Goal: Transaction & Acquisition: Purchase product/service

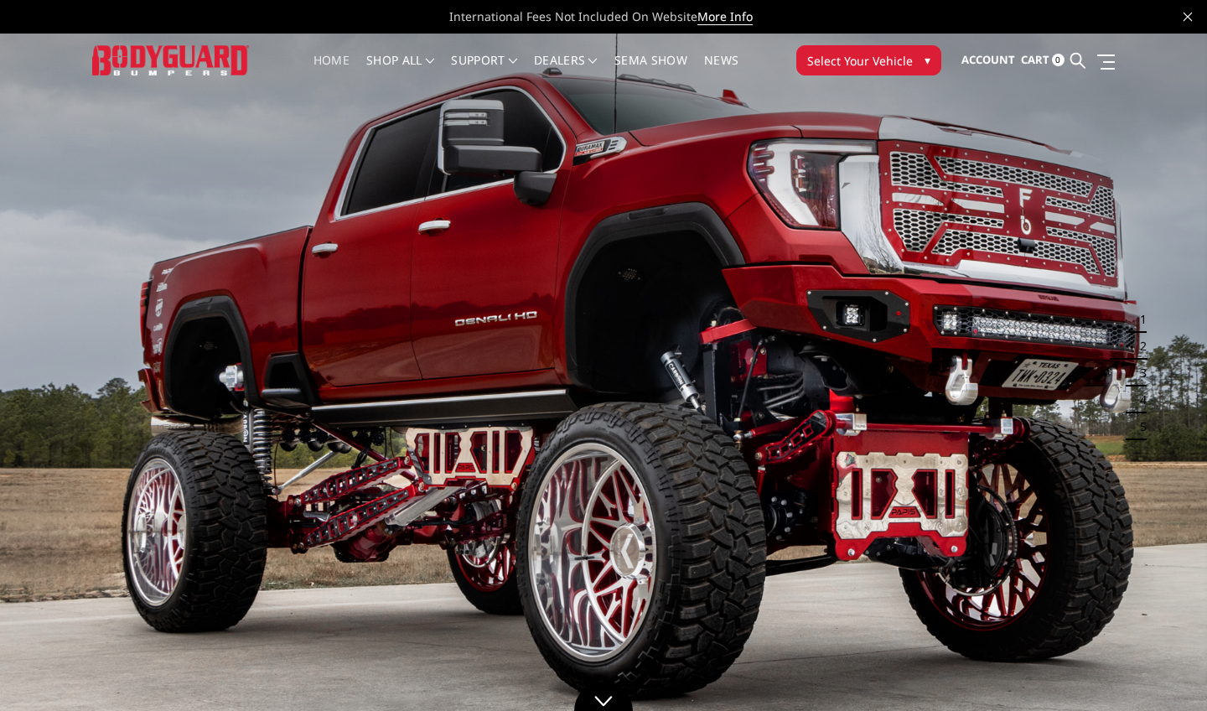
click at [928, 65] on span "▾" at bounding box center [928, 60] width 6 height 18
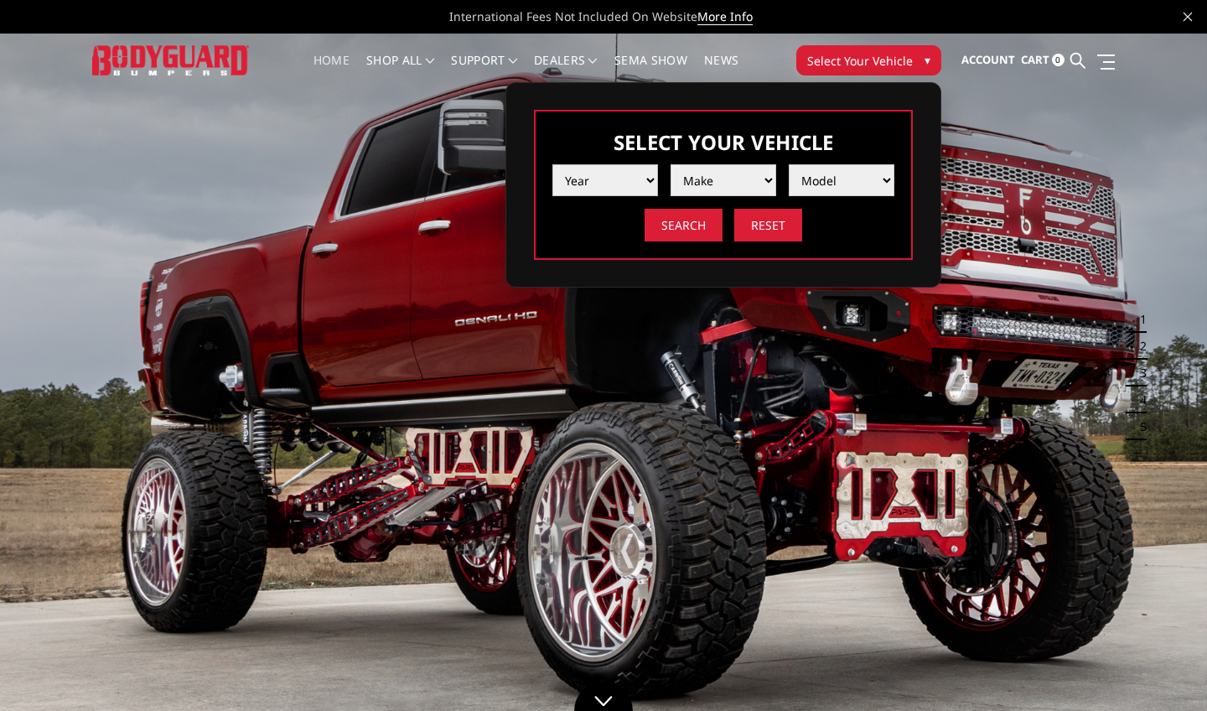
select select "yr_2025"
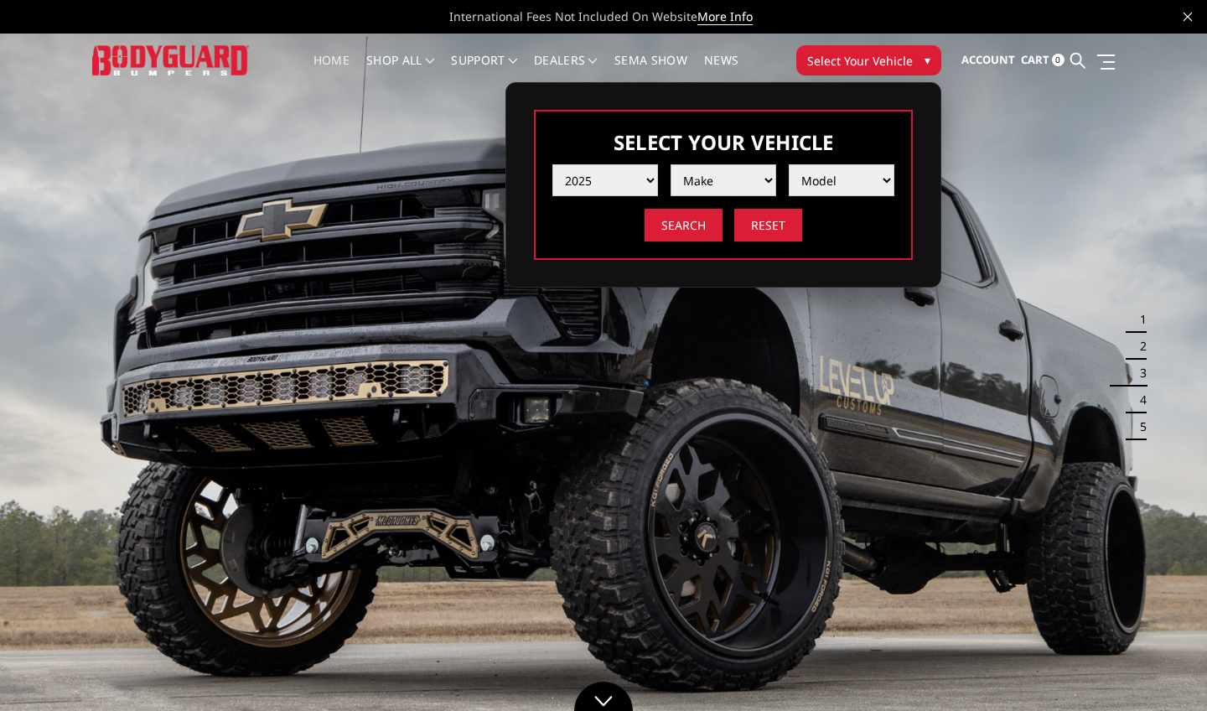
select select "mk_ford"
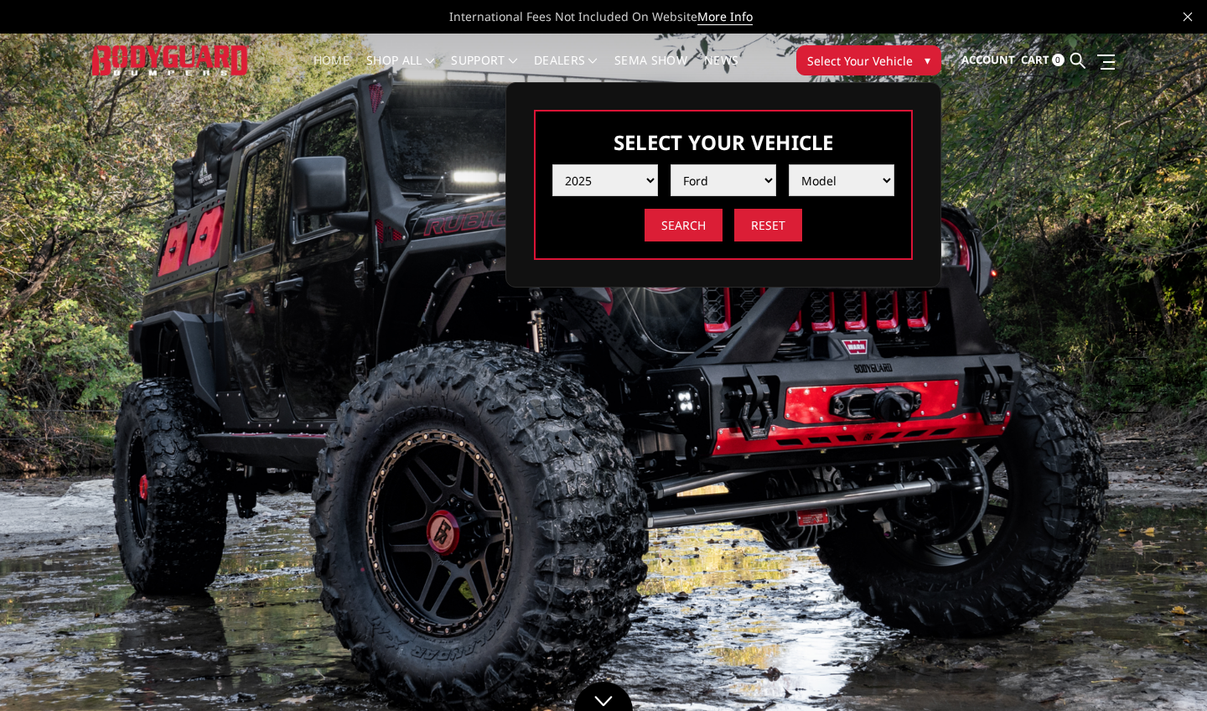
select select "md_f250-f350"
click at [697, 224] on input "Search" at bounding box center [684, 225] width 78 height 33
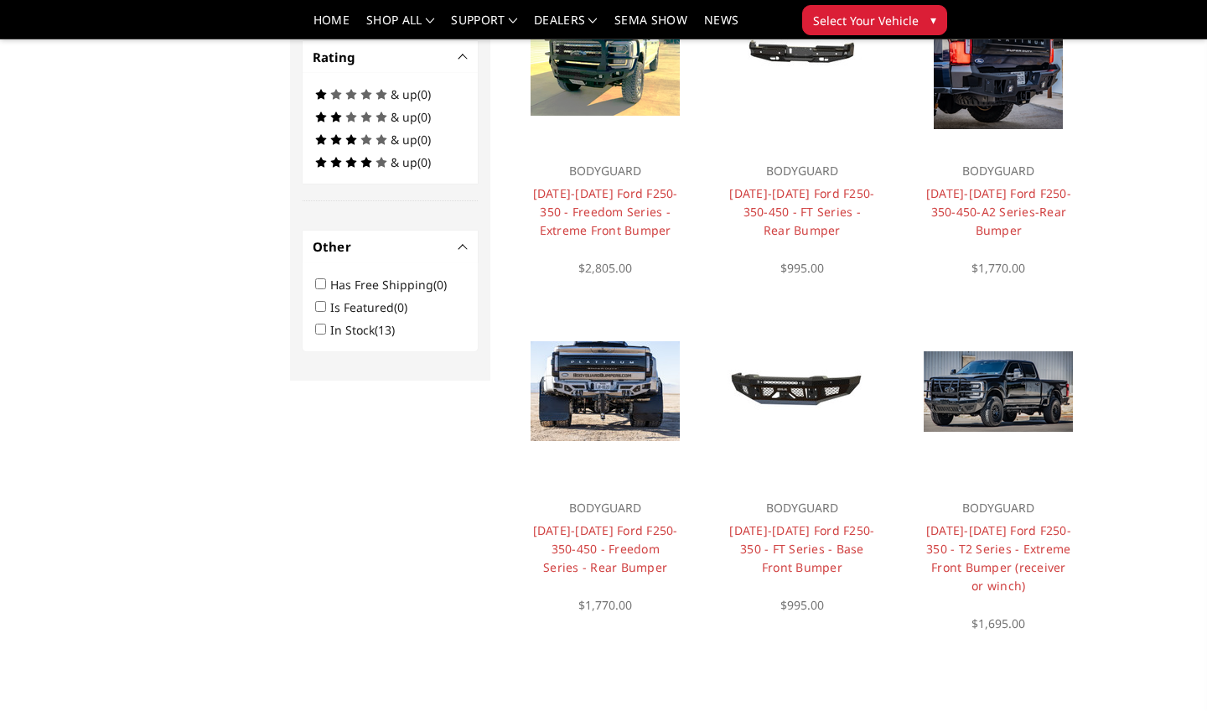
scroll to position [949, 0]
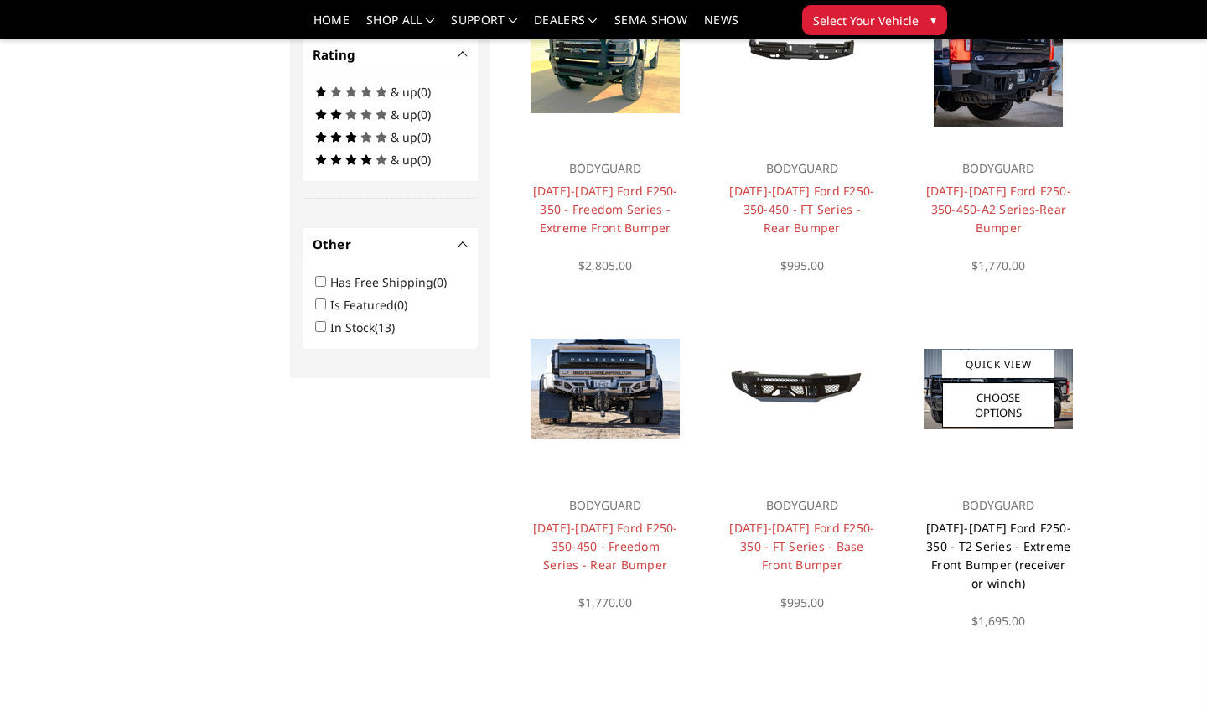
click at [1029, 542] on link "2023-2026 Ford F250-350 - T2 Series - Extreme Front Bumper (receiver or winch)" at bounding box center [998, 555] width 145 height 71
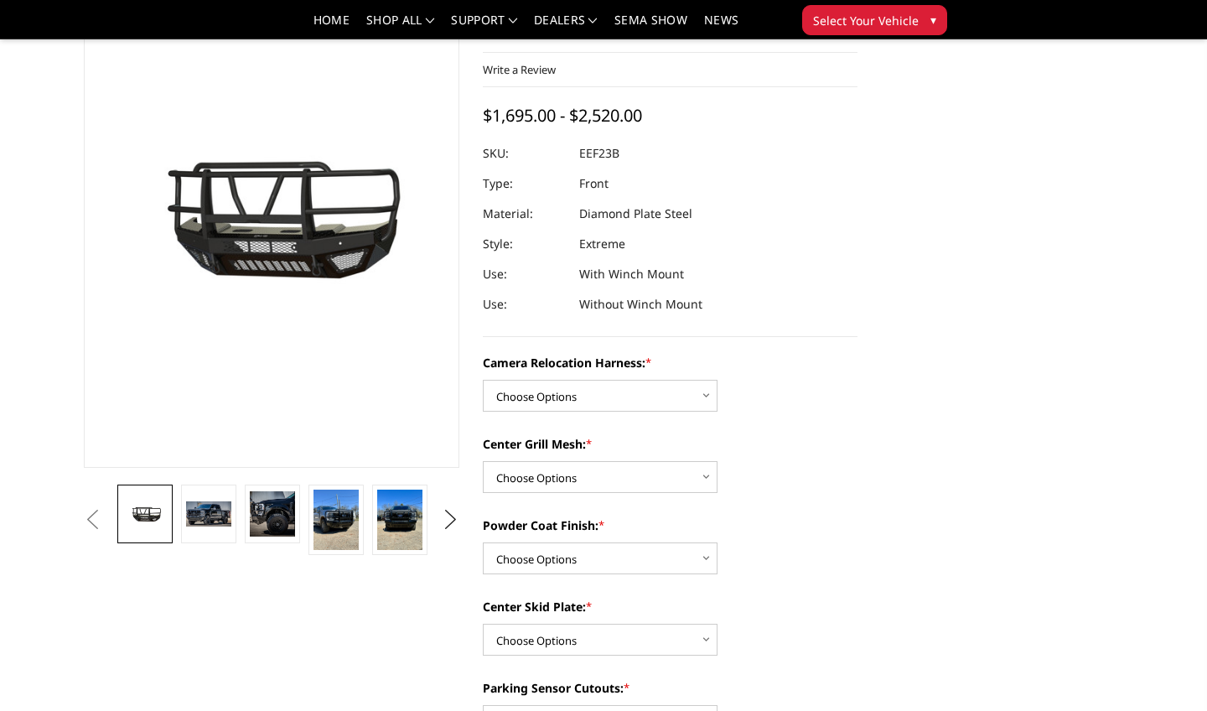
scroll to position [146, 0]
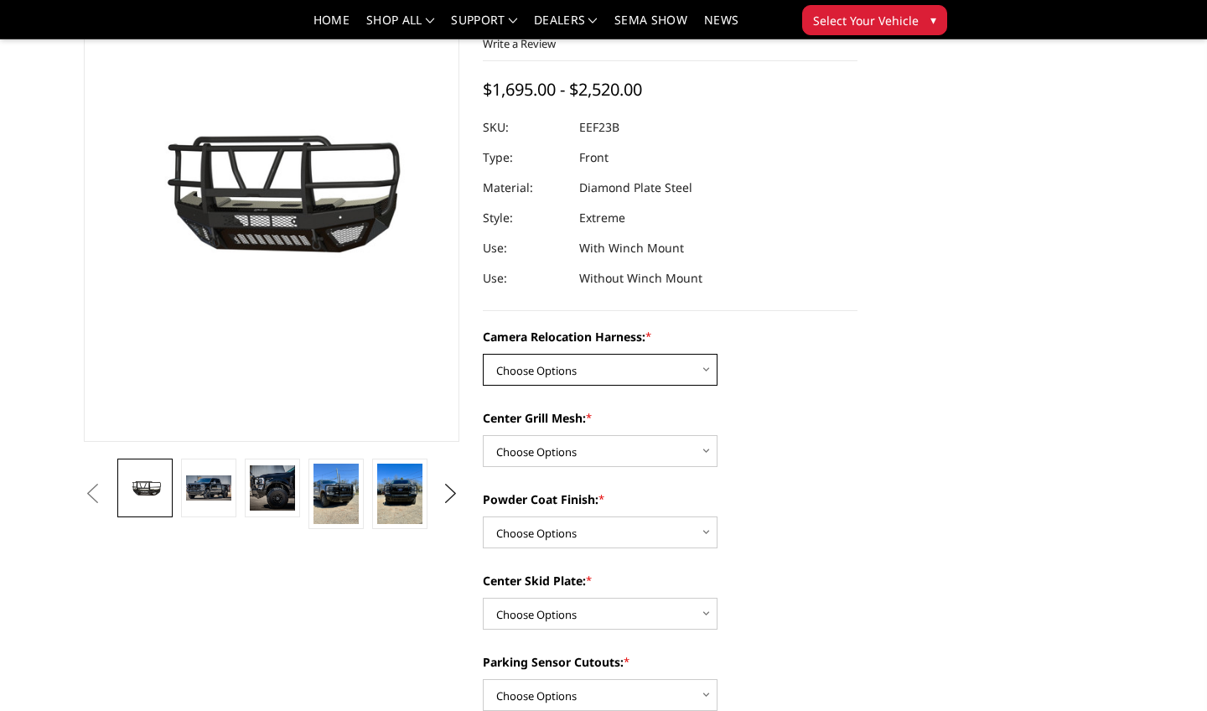
select select "3753"
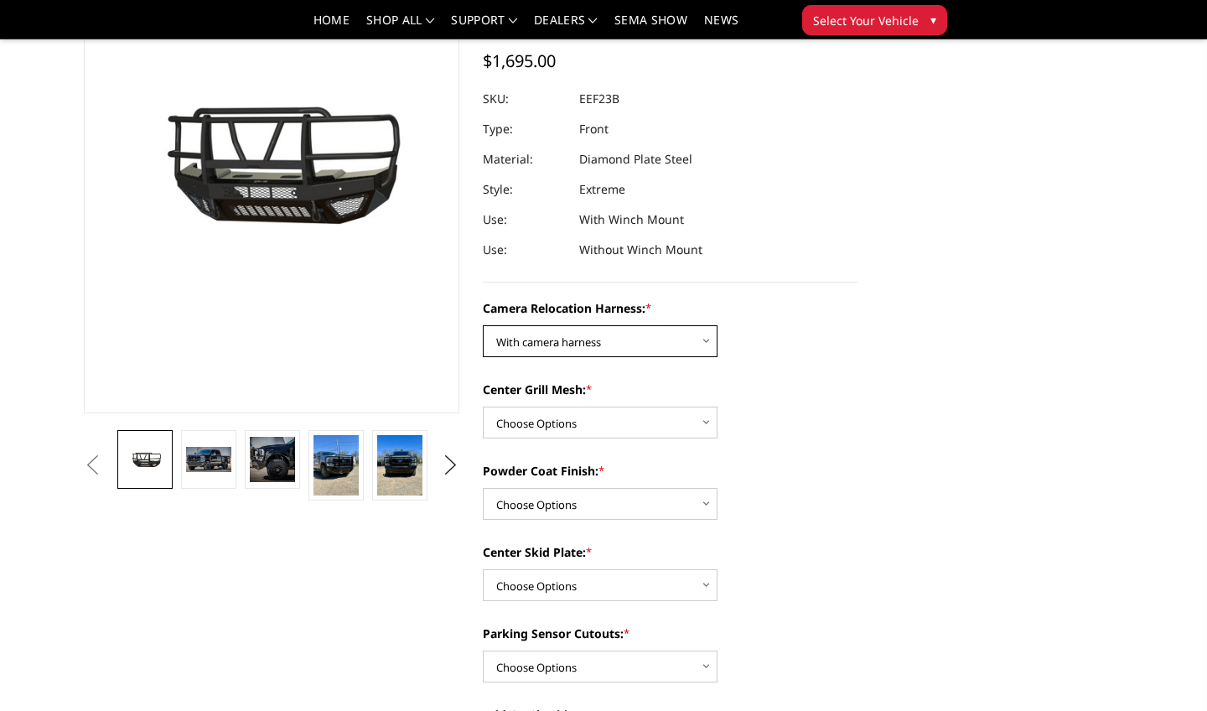
scroll to position [182, 0]
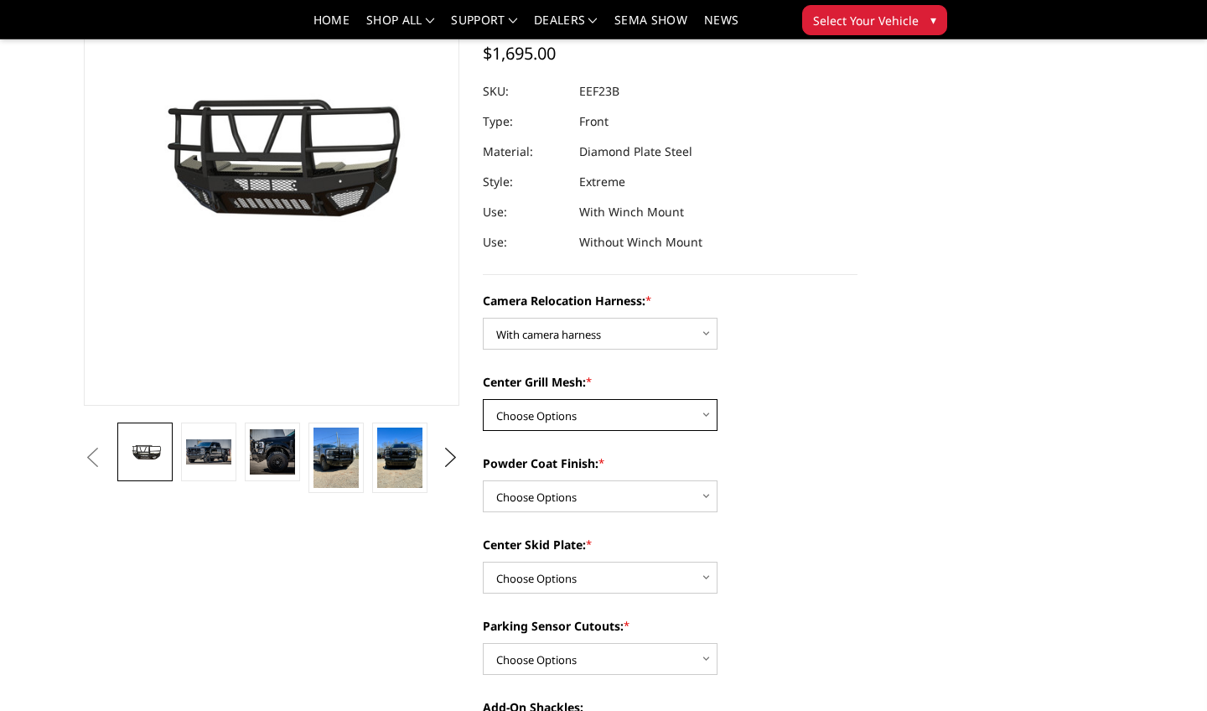
select select "3751"
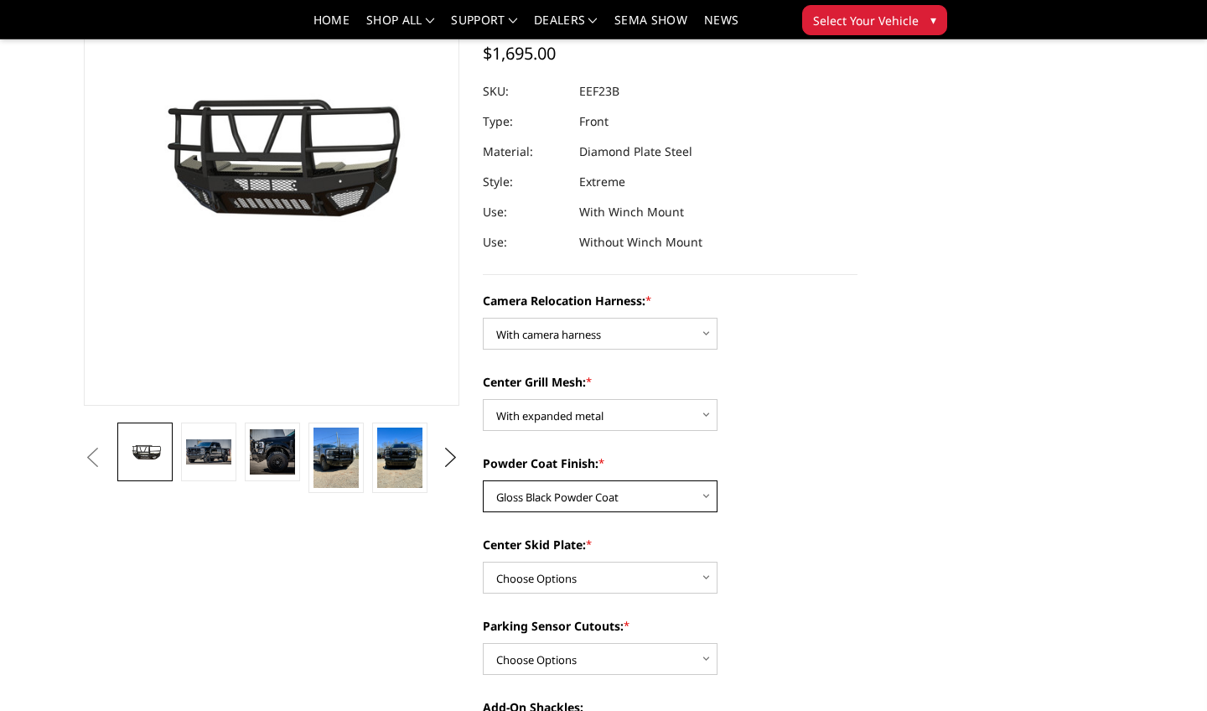
select select "3750"
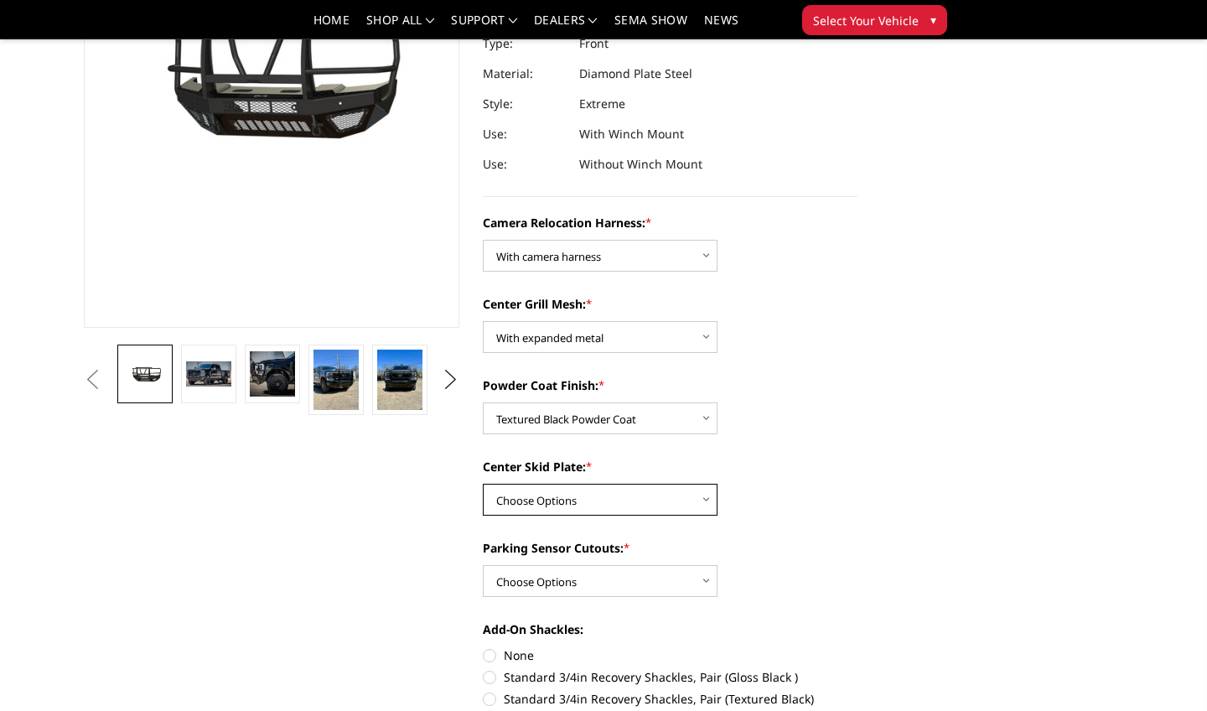
scroll to position [266, 0]
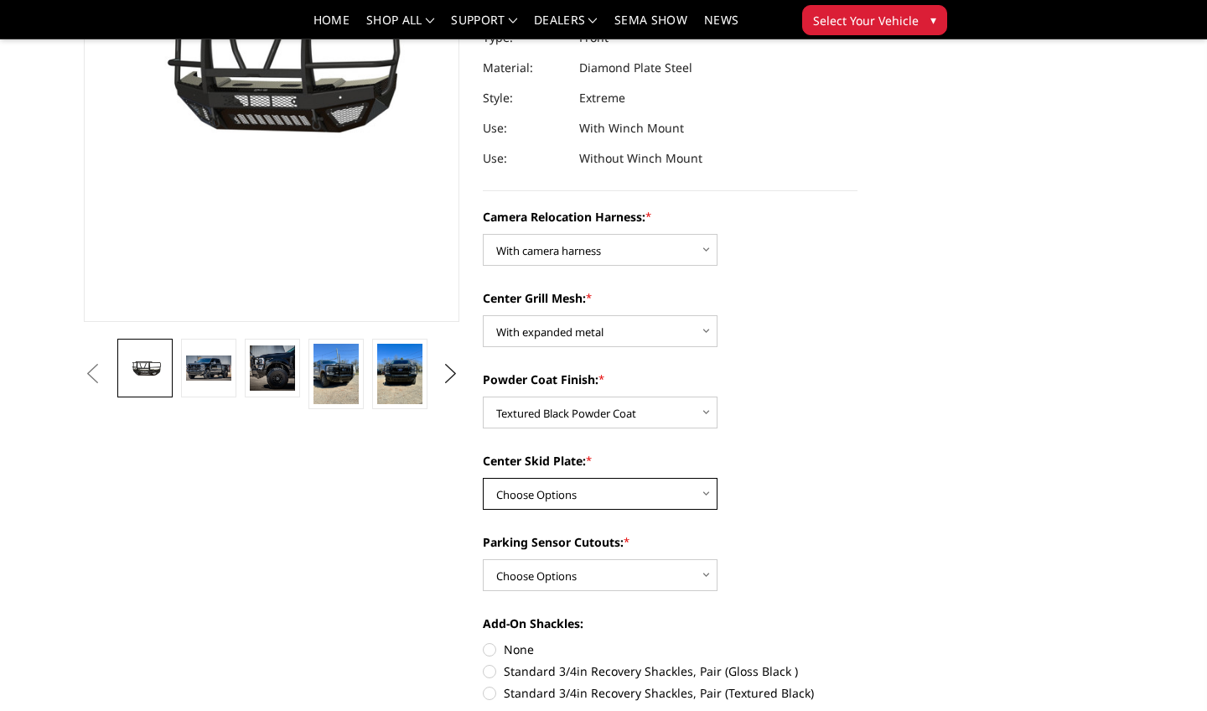
select select "3746"
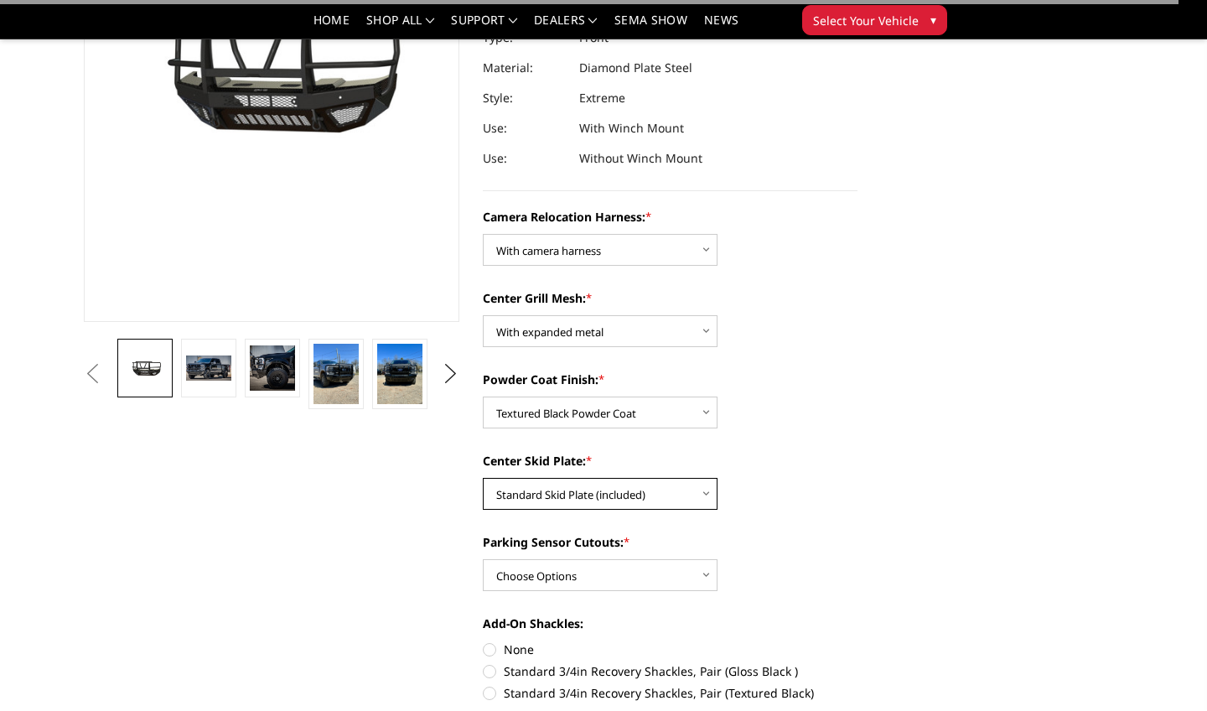
scroll to position [354, 0]
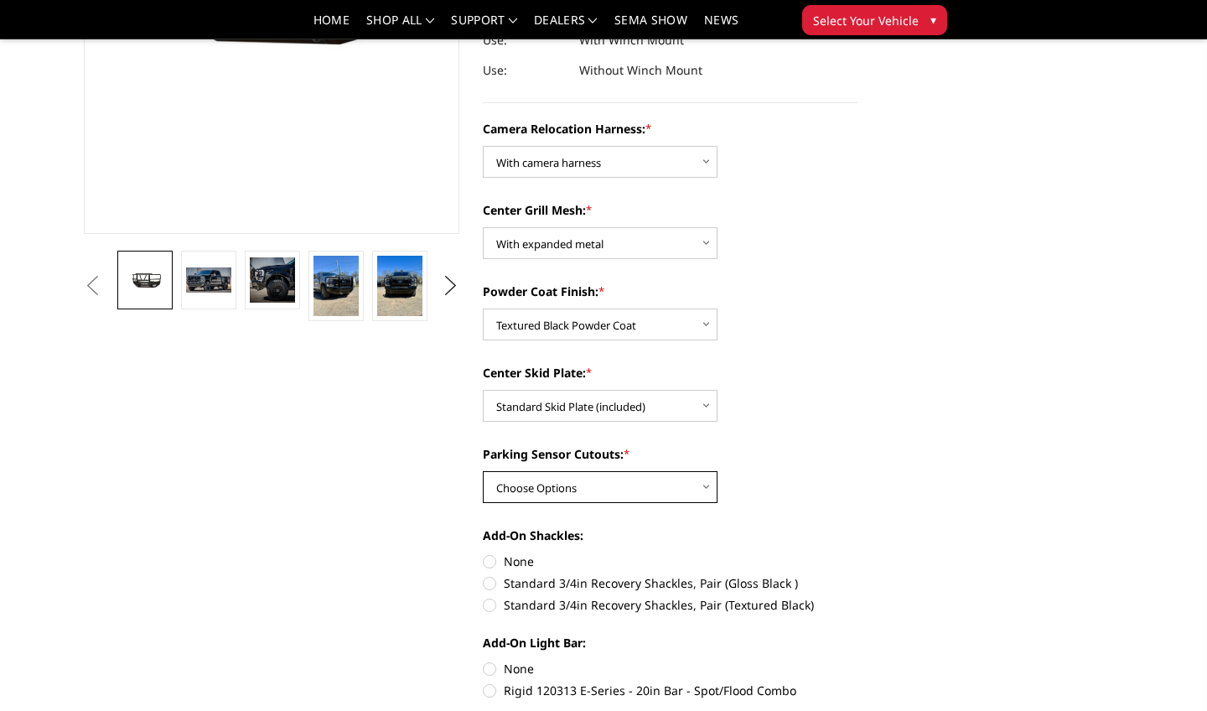
select select "3744"
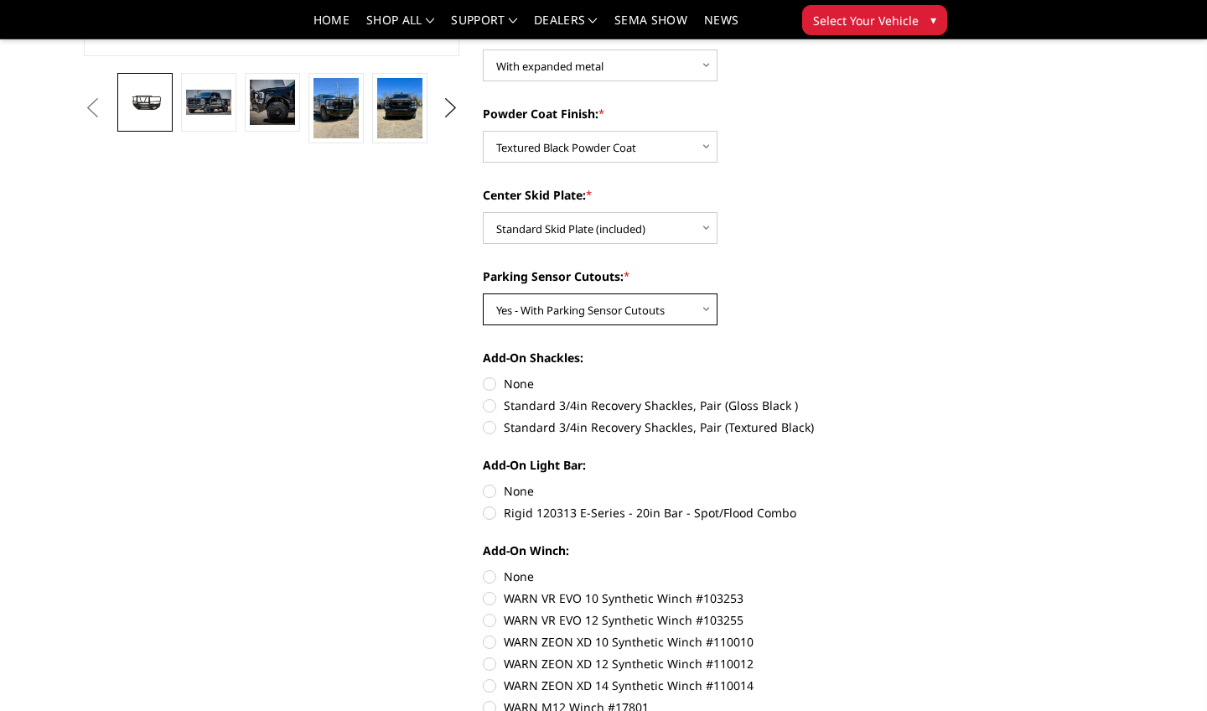
scroll to position [557, 0]
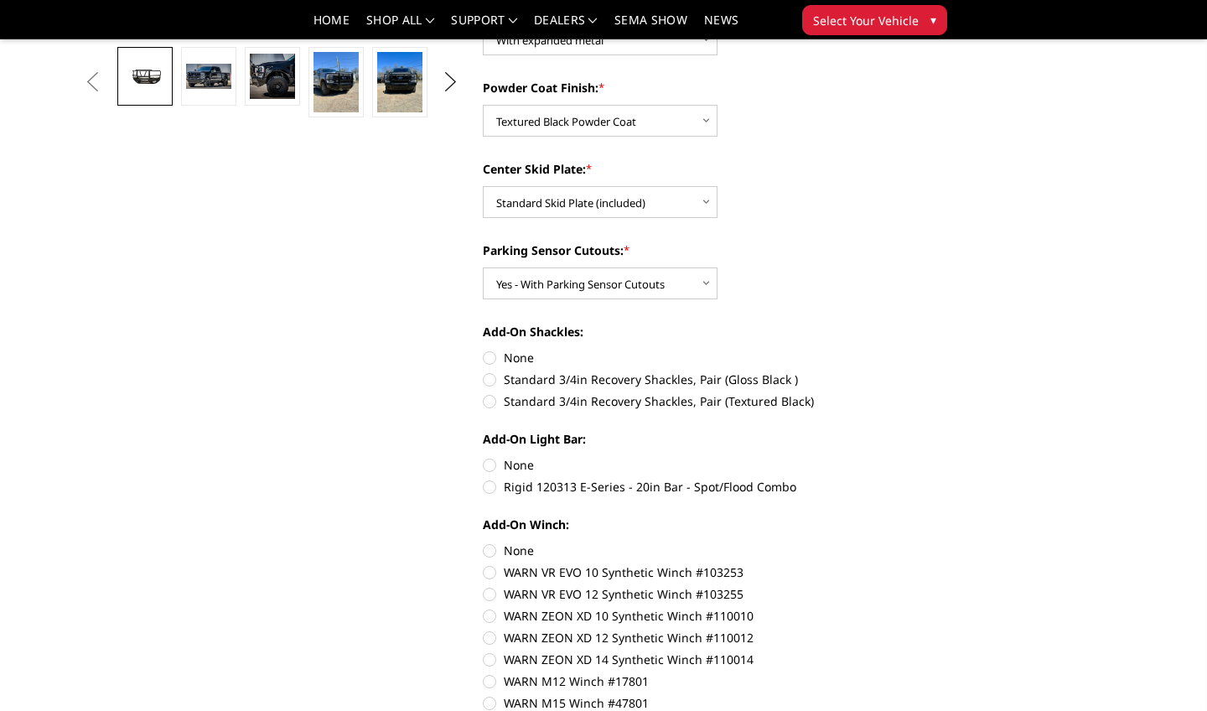
click at [490, 485] on label "Rigid 120313 E-Series - 20in Bar - Spot/Flood Combo" at bounding box center [671, 487] width 376 height 18
click at [858, 457] on input "Rigid 120313 E-Series - 20in Bar - Spot/Flood Combo" at bounding box center [858, 456] width 1 height 1
radio input "true"
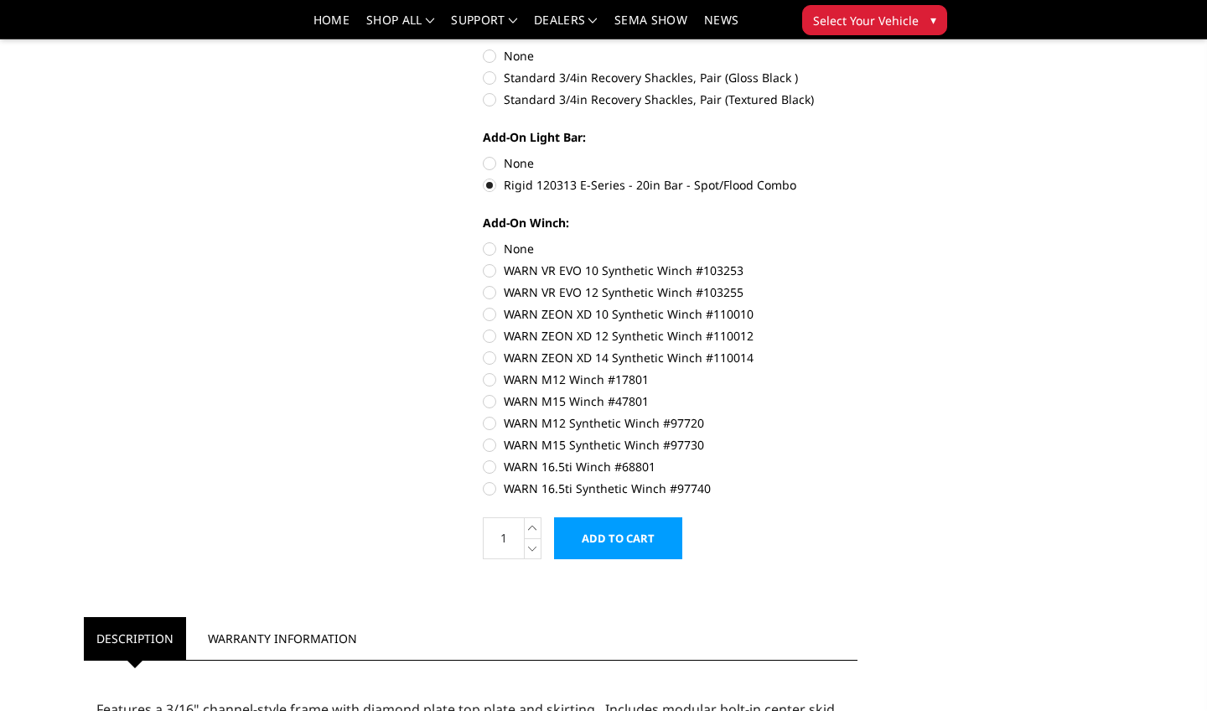
scroll to position [885, 0]
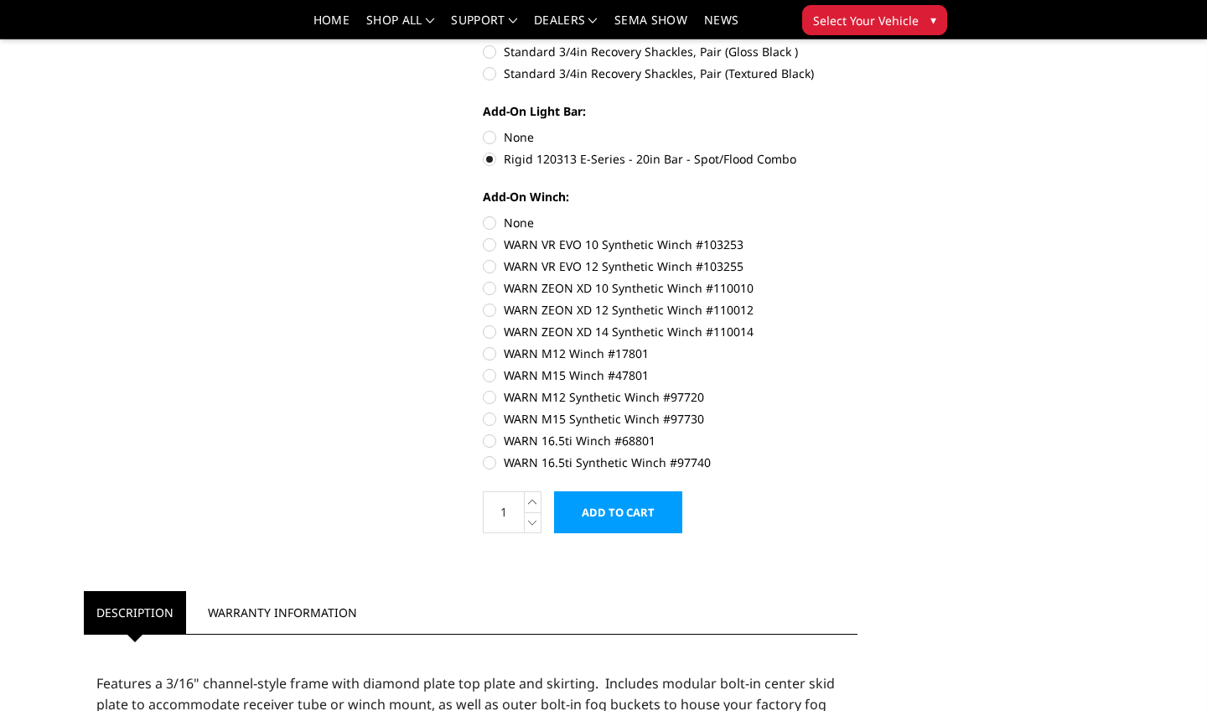
click at [647, 511] on input "Add to Cart" at bounding box center [618, 512] width 128 height 42
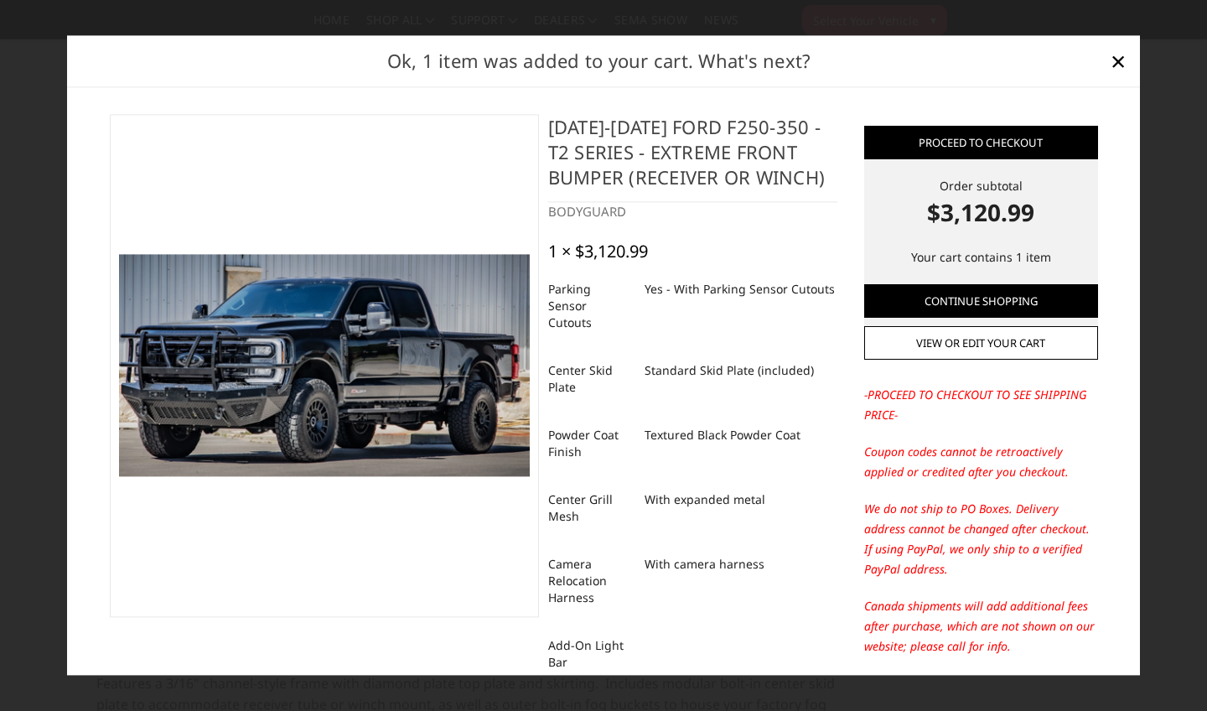
scroll to position [0, 0]
click at [957, 140] on link "Proceed to checkout" at bounding box center [981, 143] width 234 height 34
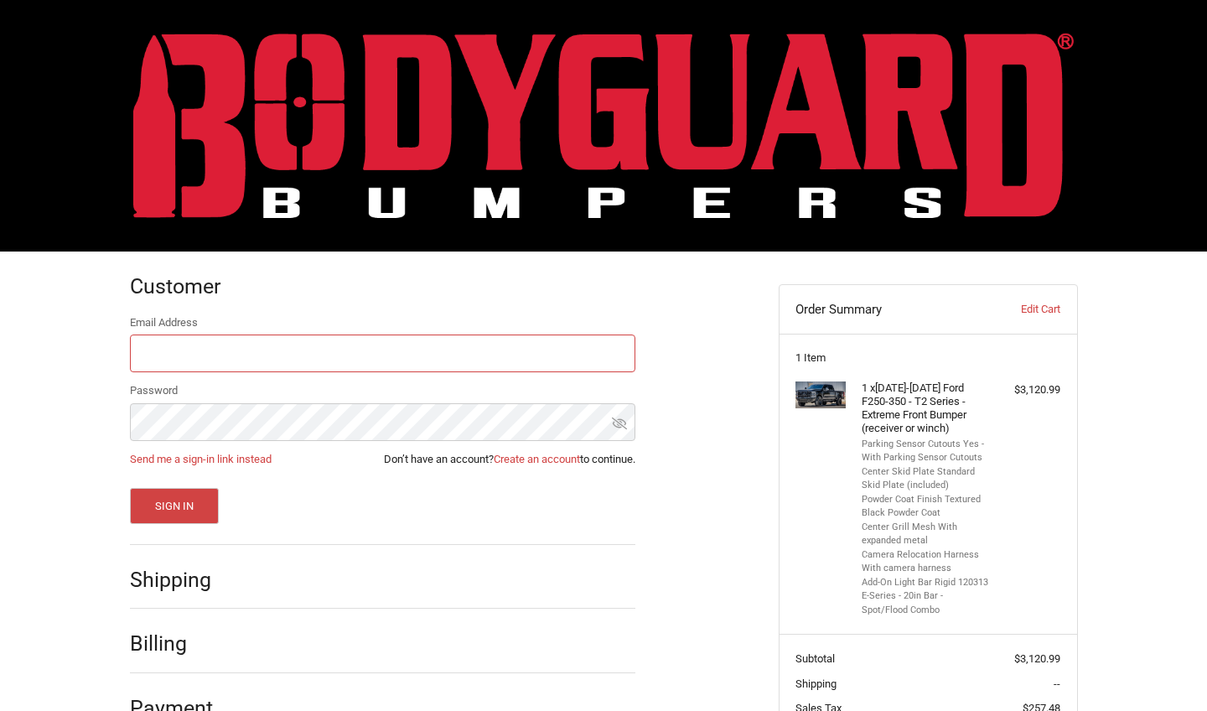
scroll to position [109, 0]
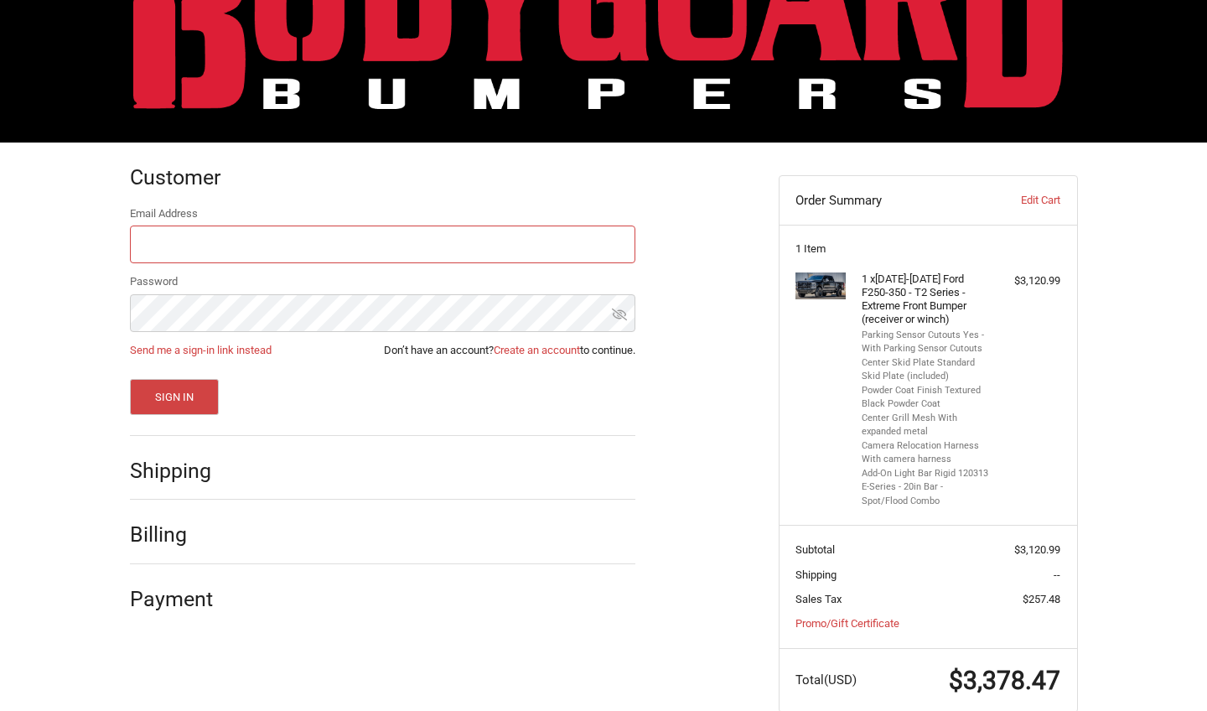
click at [478, 245] on input "Email Address" at bounding box center [382, 244] width 505 height 38
click at [614, 410] on div "Sign In" at bounding box center [382, 397] width 505 height 36
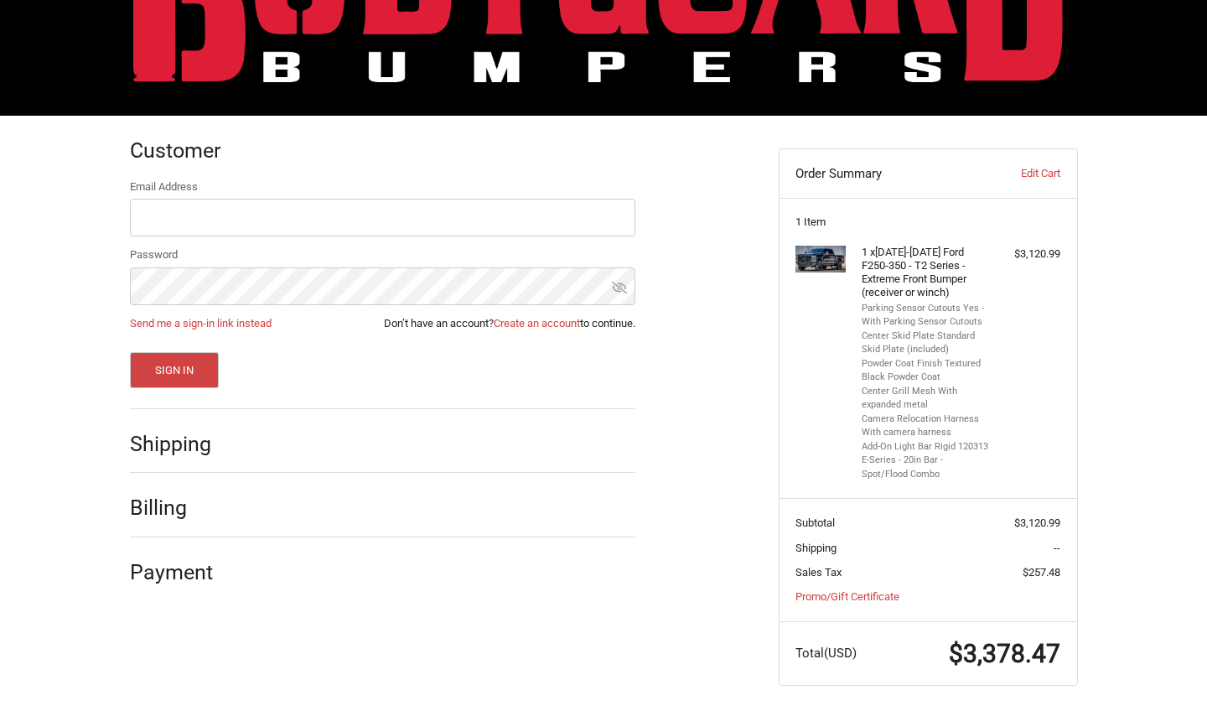
scroll to position [135, 0]
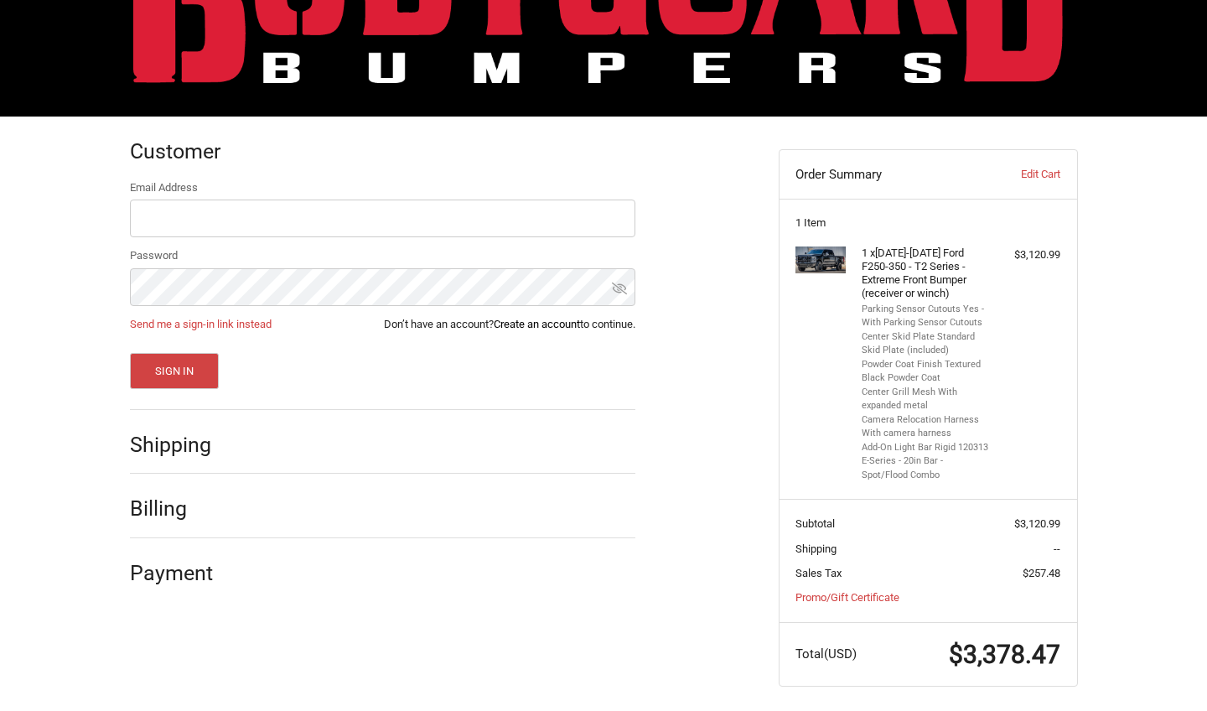
click at [551, 324] on link "Create an account" at bounding box center [537, 324] width 86 height 13
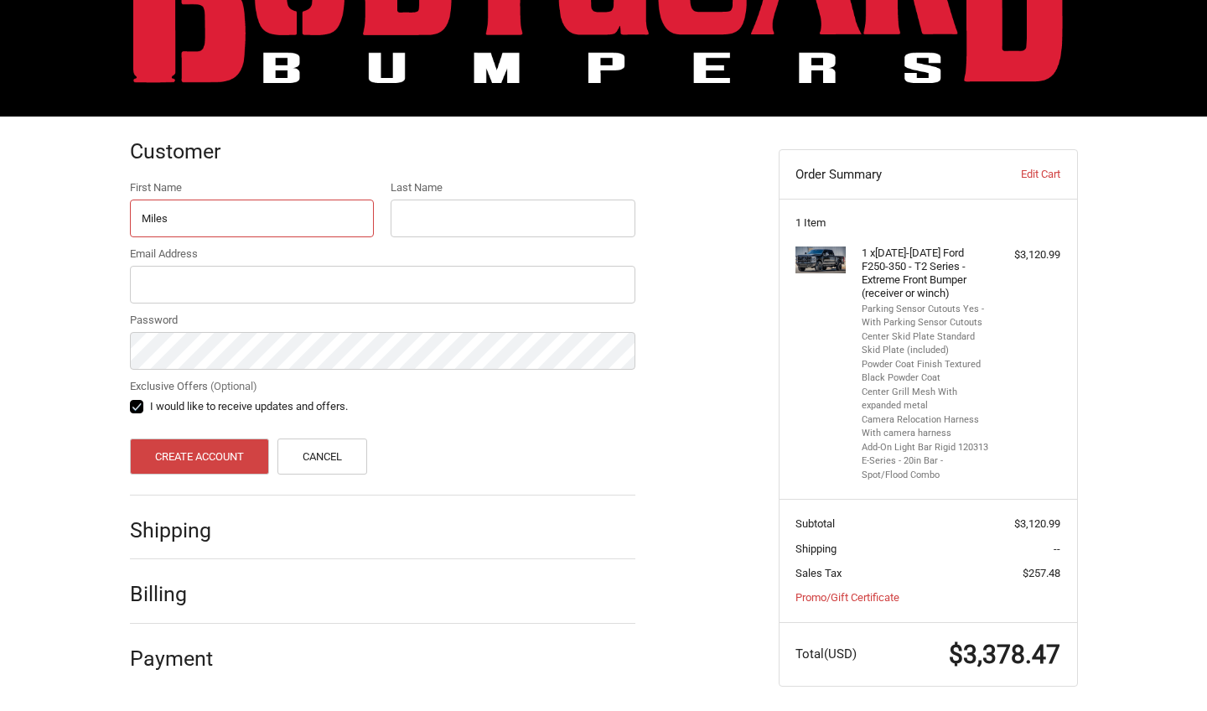
type input "Miles"
type input "Moulder"
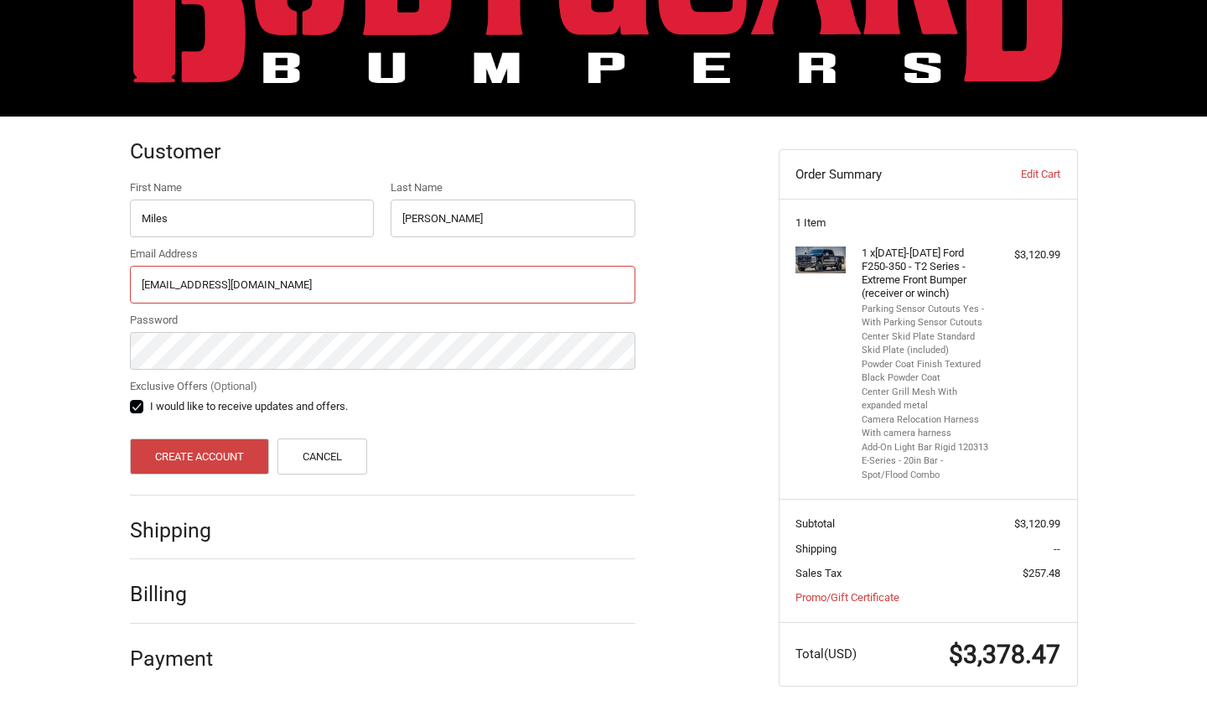
type input "mldm03@rocketmail.com"
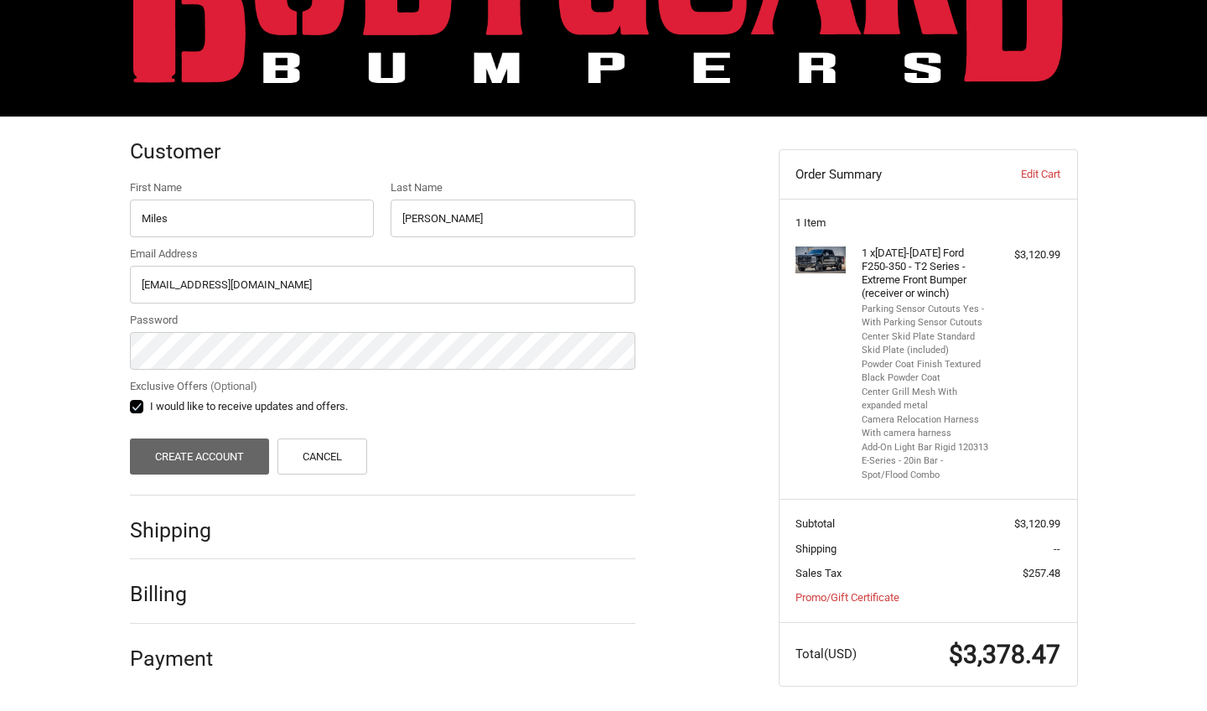
click at [174, 452] on button "Create Account" at bounding box center [200, 456] width 140 height 36
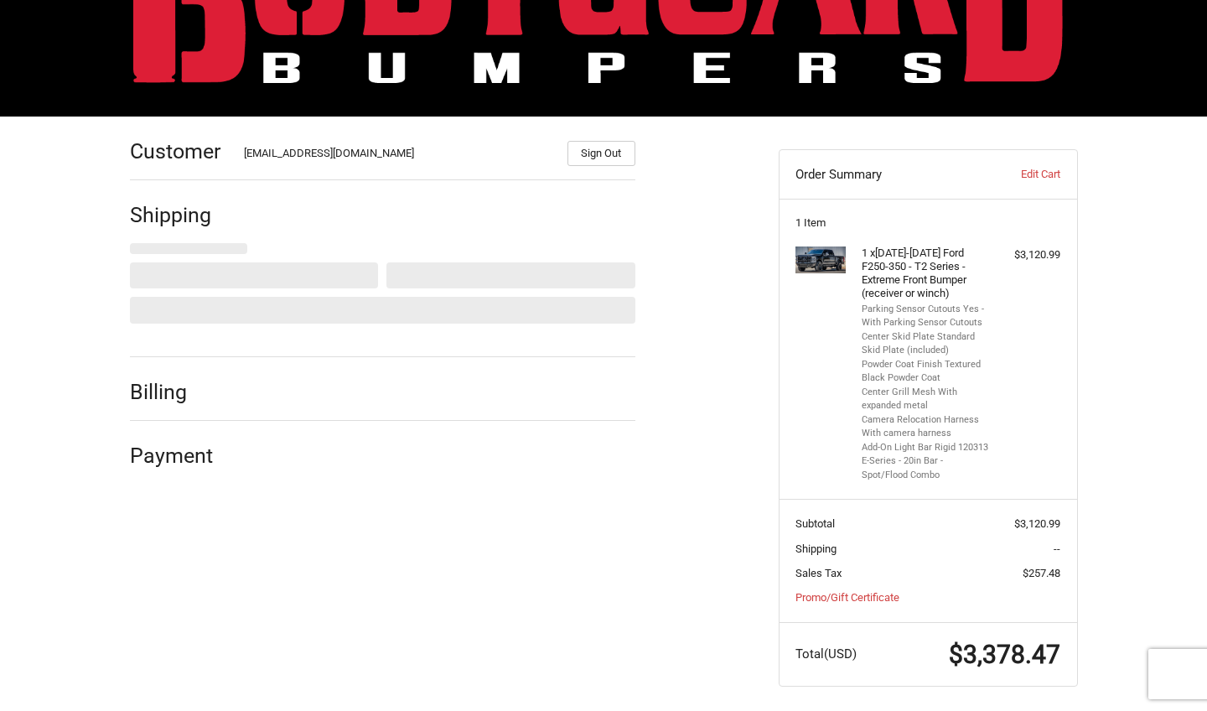
select select "US"
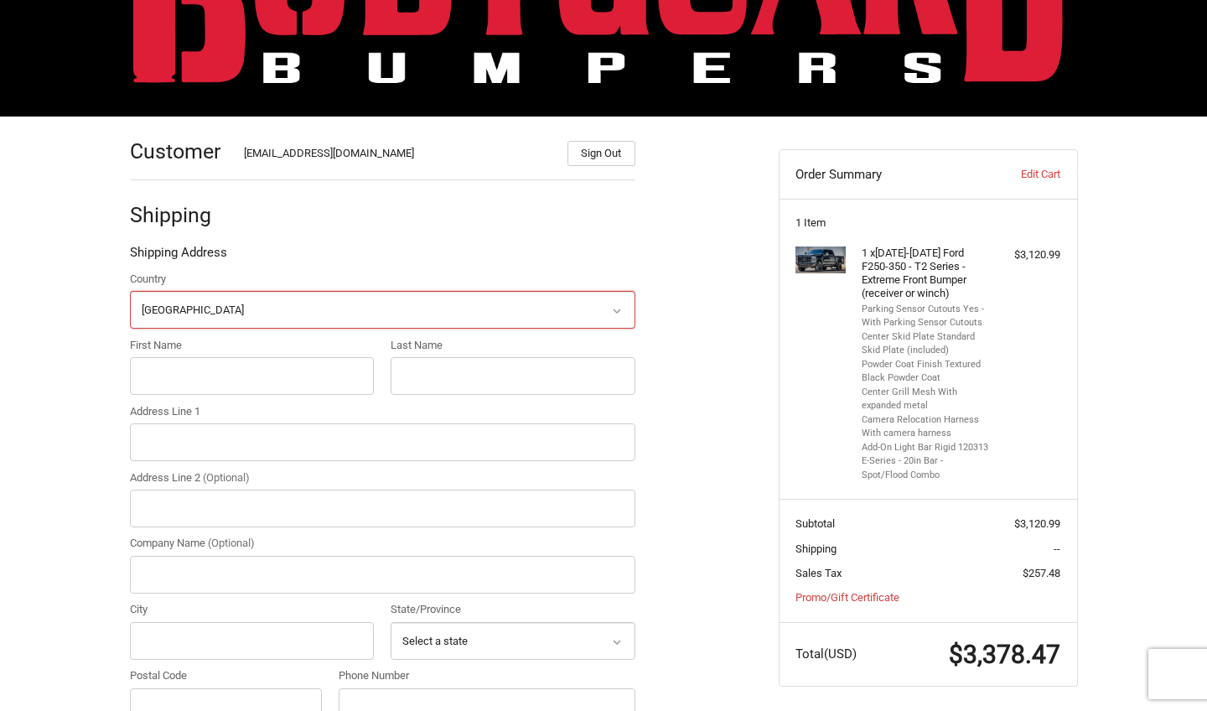
scroll to position [173, 0]
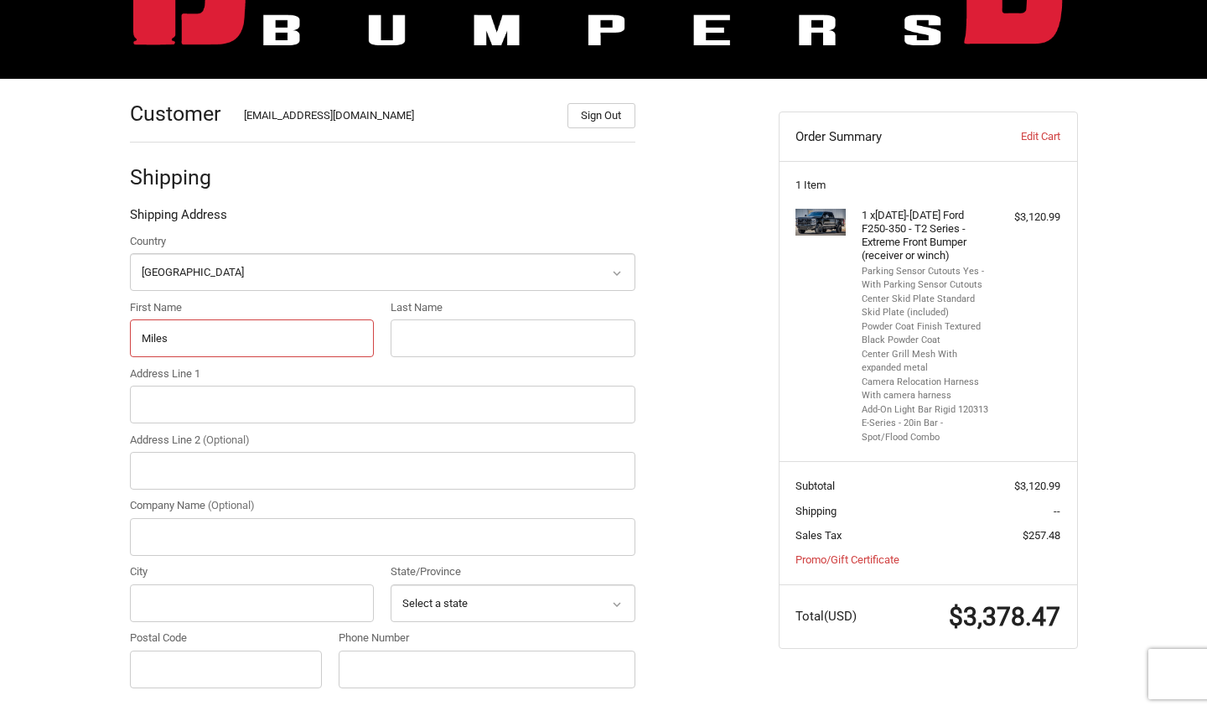
type input "Miles"
type input "Moulder"
type input "2627 FM 61"
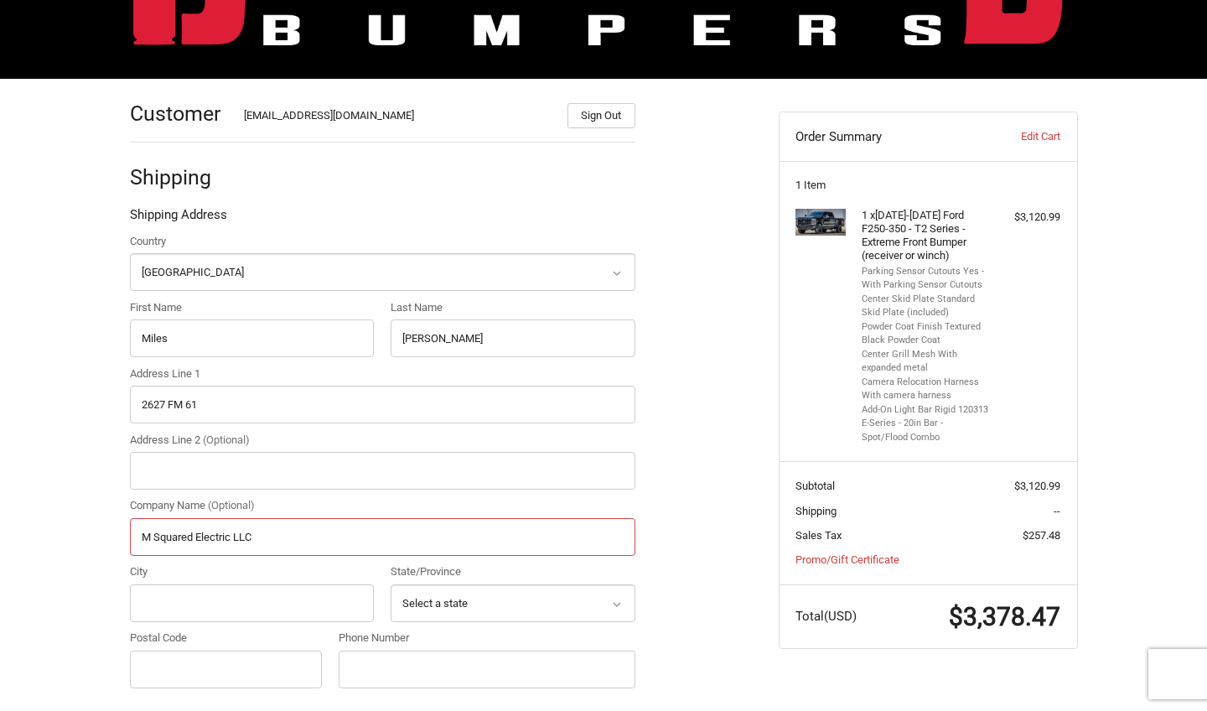
type input "M Squared Electric LLC"
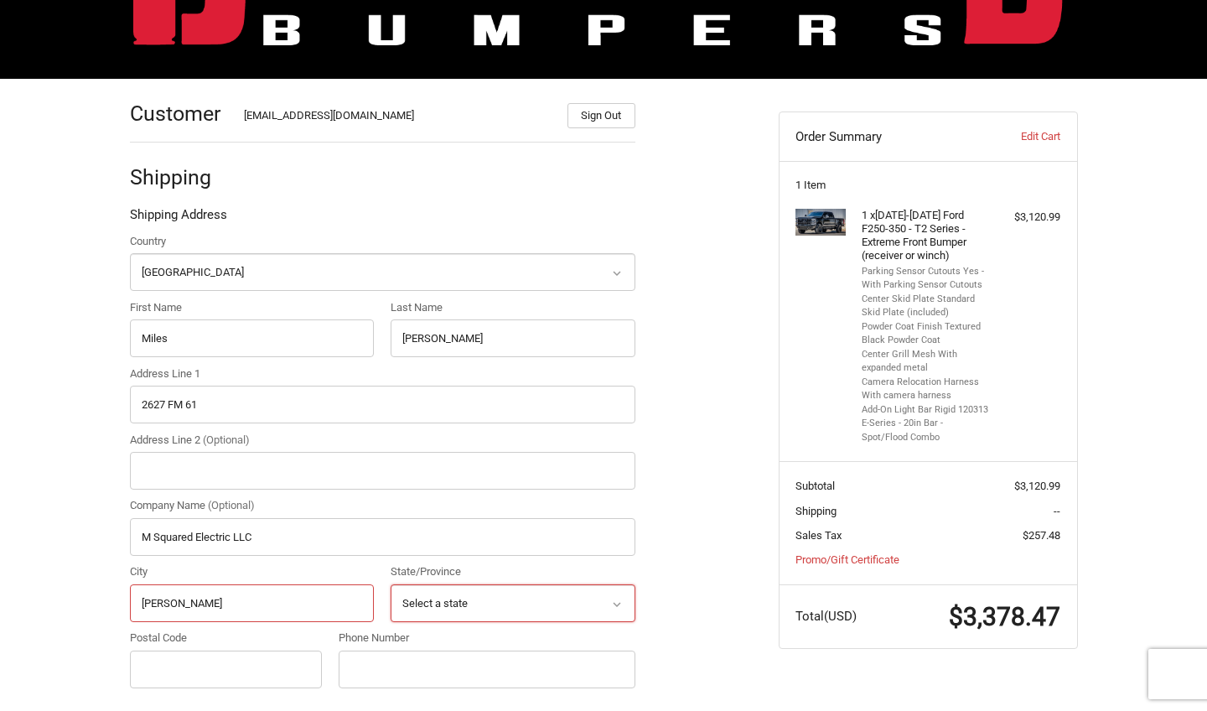
type input "Graham"
select select "TX"
type input "76450"
type input "9404566171"
click at [720, 615] on div "Customer mldm03@rocketmail.com Sign Out Shipping Shipping Address Country Selec…" at bounding box center [441, 620] width 649 height 1083
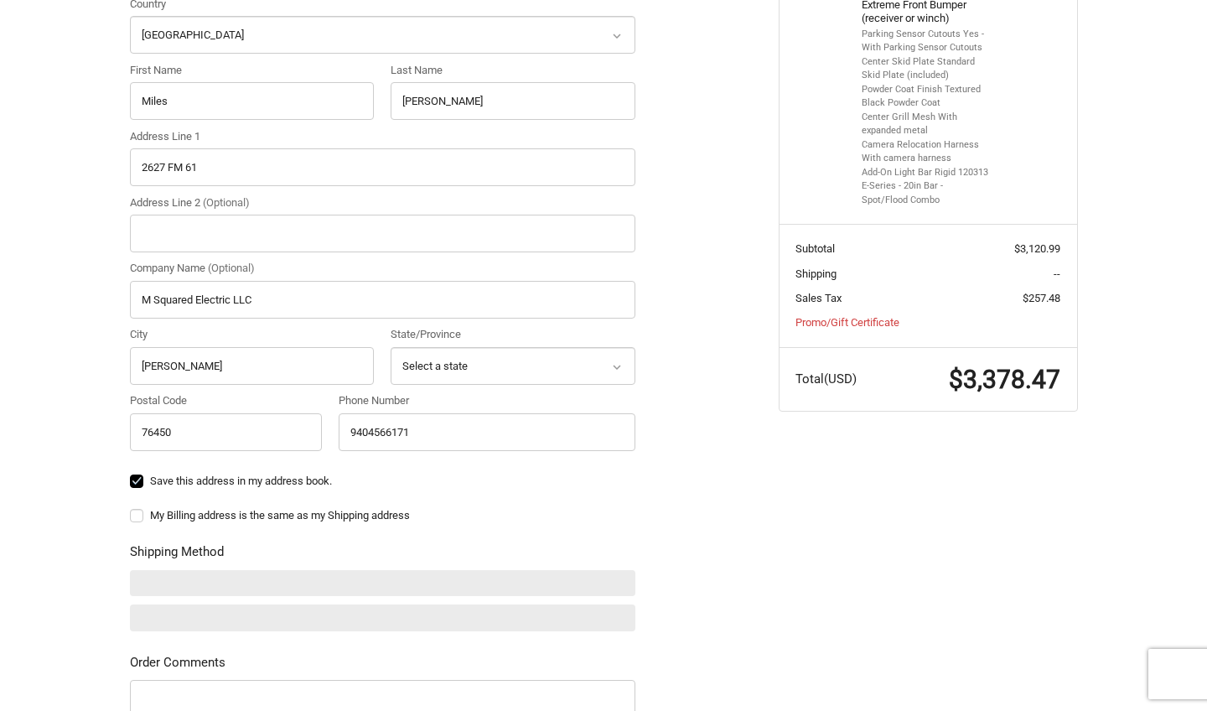
scroll to position [412, 0]
click at [137, 512] on label "My Billing address is the same as my Shipping address" at bounding box center [382, 512] width 505 height 13
click at [131, 505] on input "My Billing address is the same as my Shipping address" at bounding box center [130, 505] width 1 height 1
checkbox input "true"
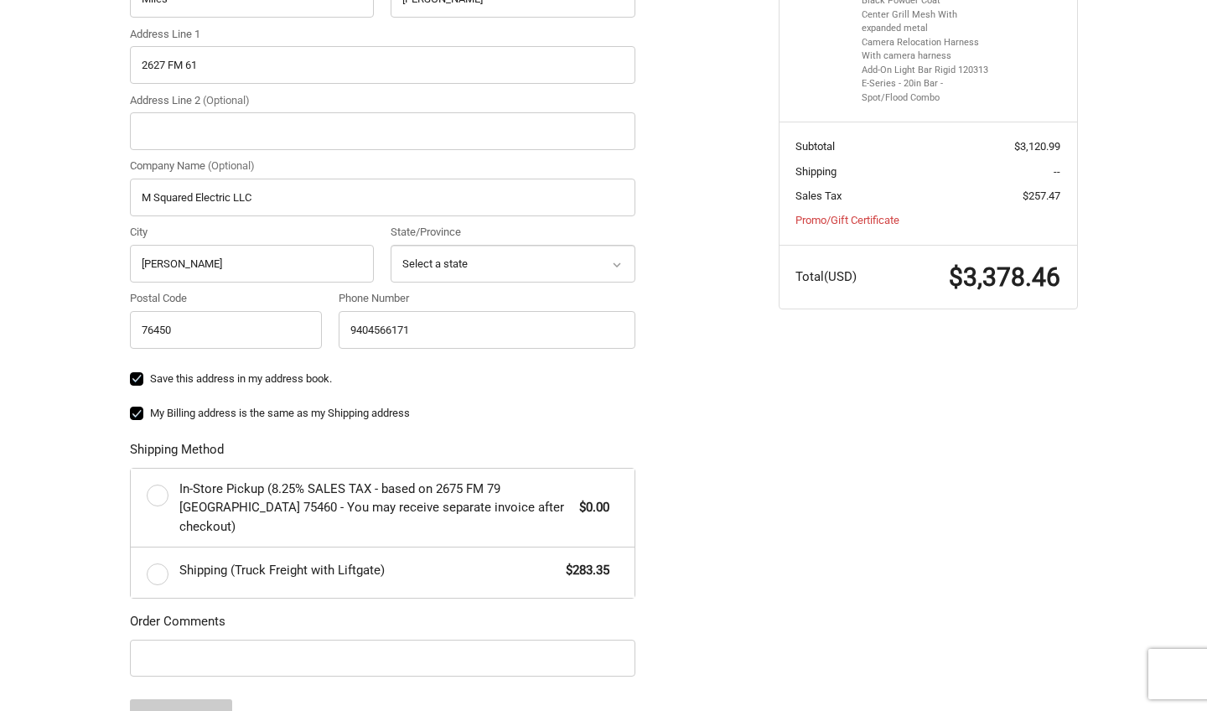
scroll to position [529, 0]
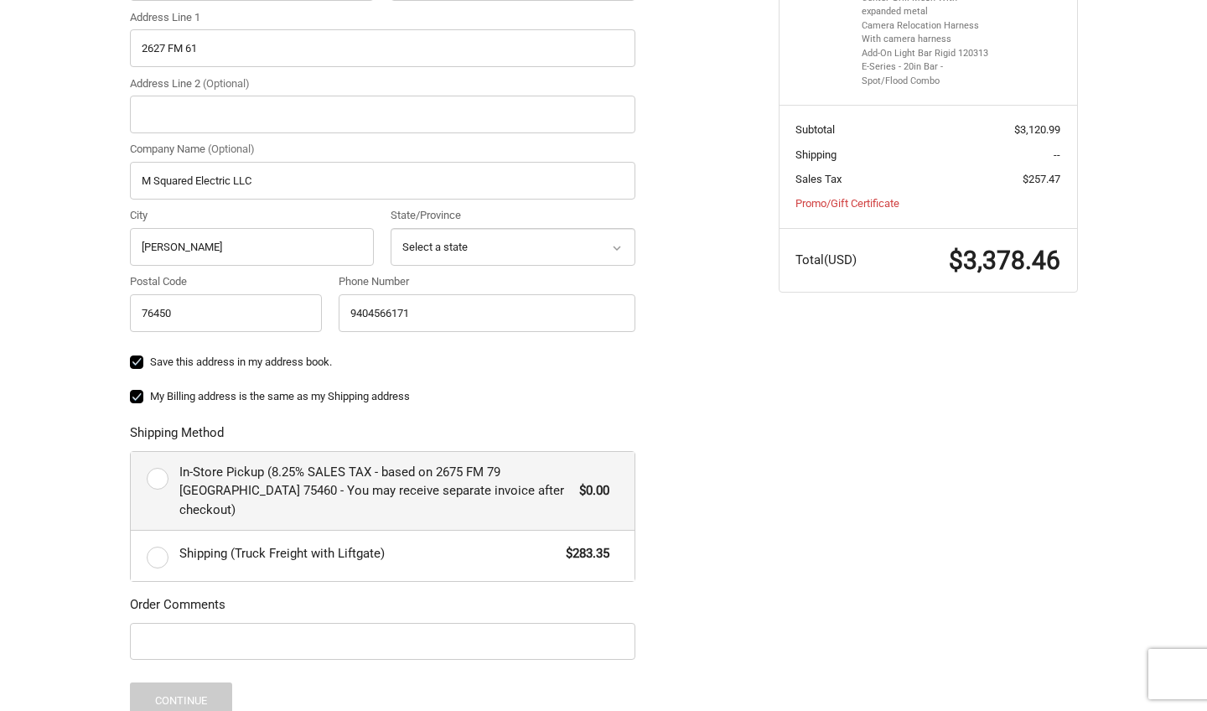
click at [163, 477] on label "In-Store Pickup (8.25% SALES TAX - based on 2675 FM 79 Paris TX 75460 - You may…" at bounding box center [383, 491] width 504 height 79
click at [132, 453] on input "In-Store Pickup (8.25% SALES TAX - based on 2675 FM 79 Paris TX 75460 - You may…" at bounding box center [131, 452] width 1 height 1
radio input "true"
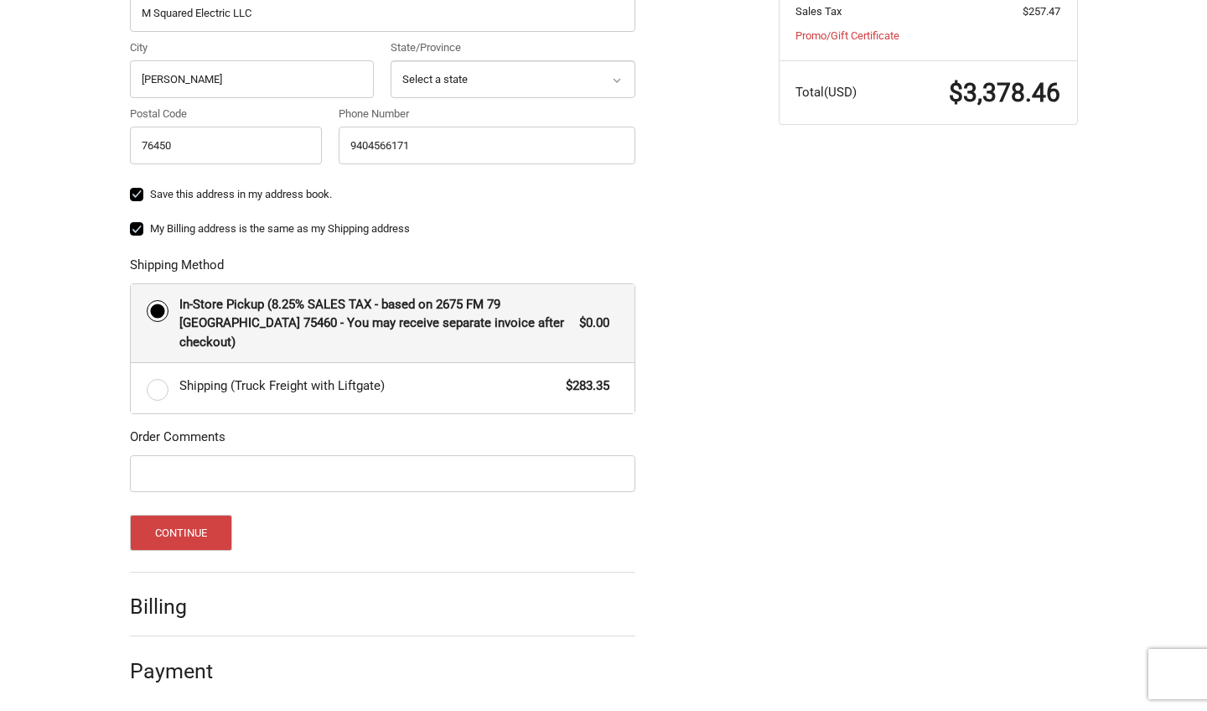
scroll to position [696, 0]
click at [182, 523] on button "Continue" at bounding box center [181, 534] width 103 height 36
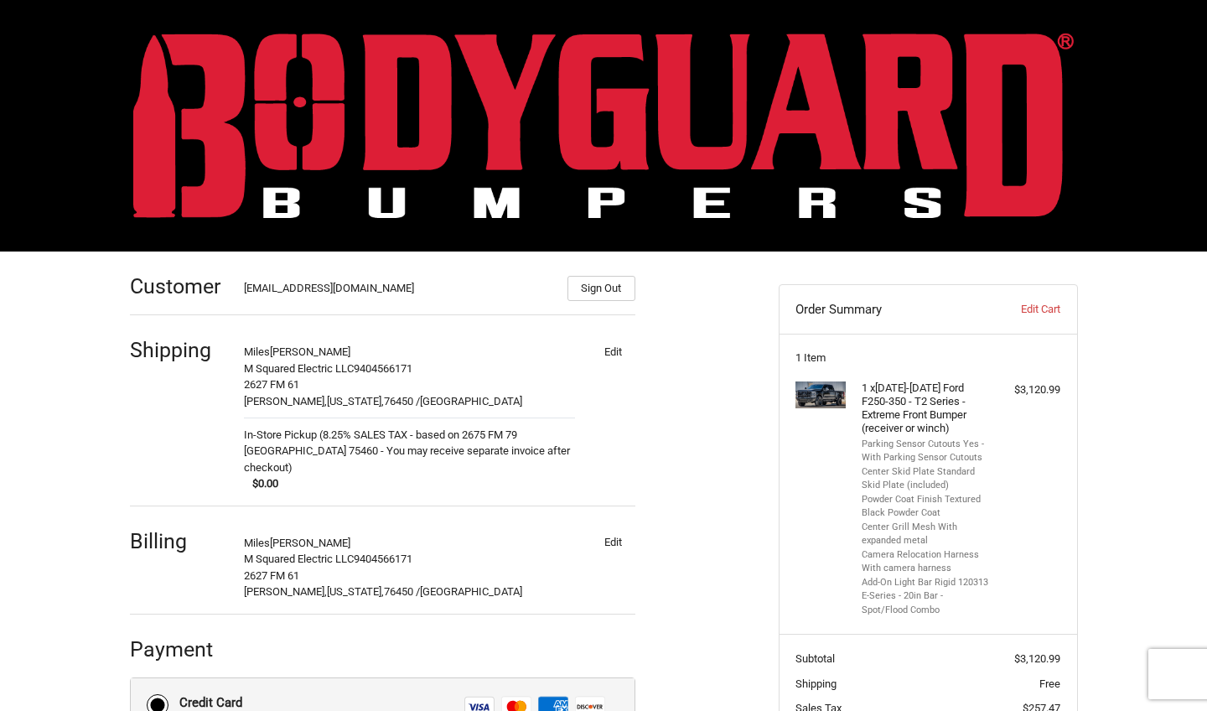
scroll to position [0, 0]
